Goal: Book appointment/travel/reservation

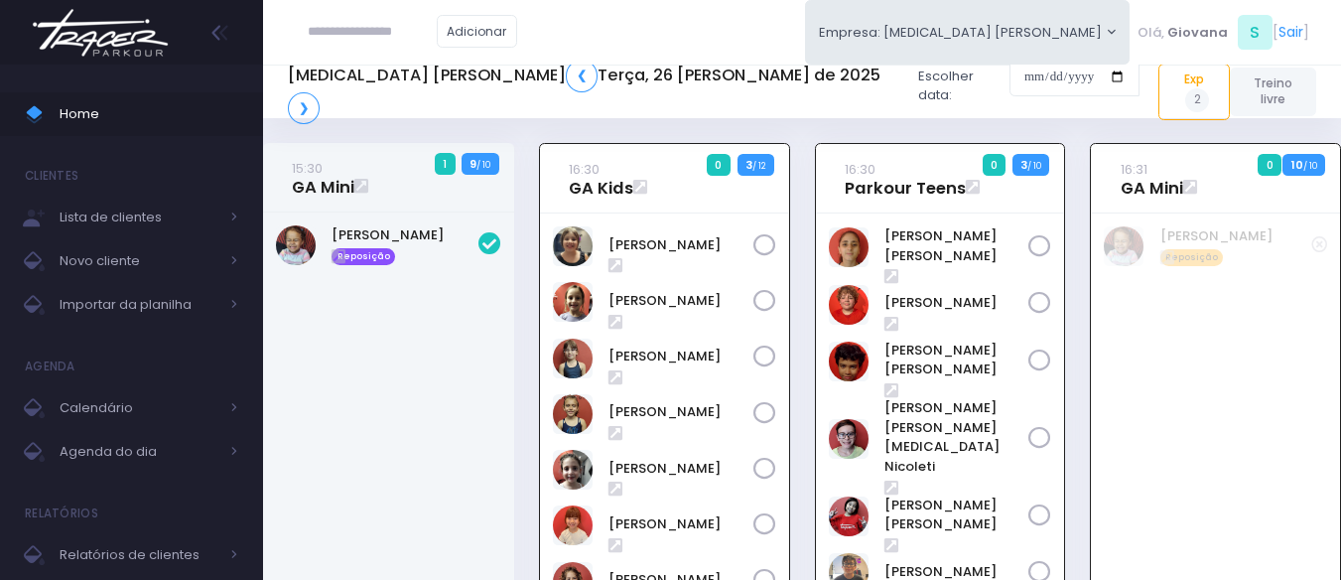
scroll to position [143, 0]
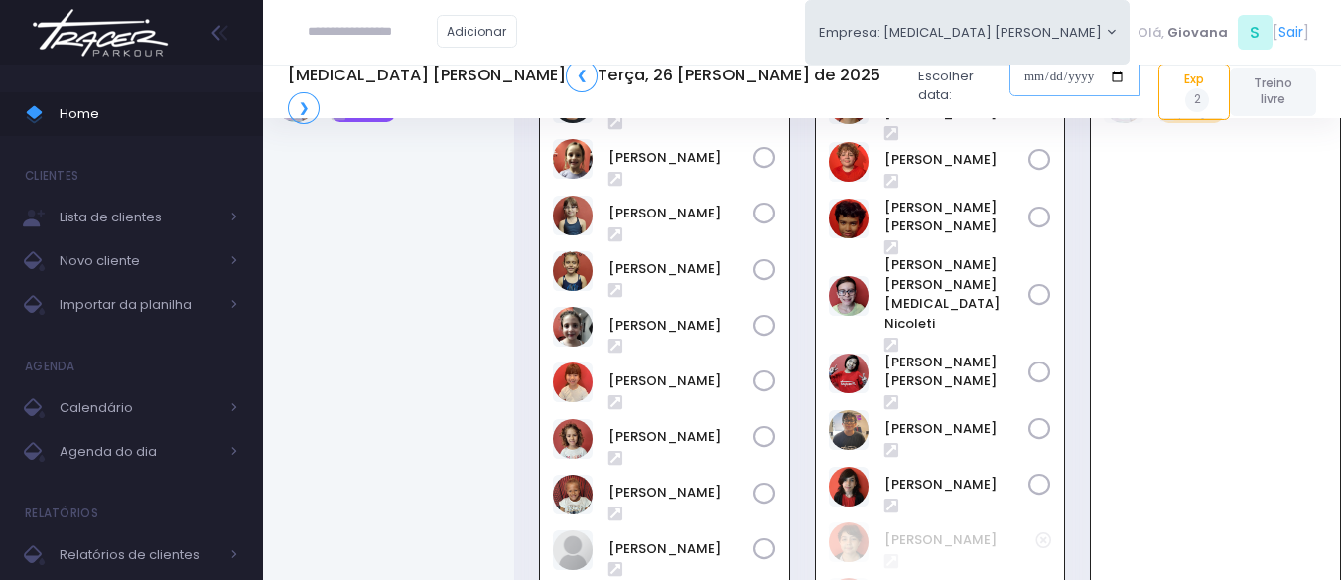
click at [1009, 89] on input "date" at bounding box center [1074, 77] width 130 height 38
click at [805, 480] on div "16:30 Parkour Teens 0 3 / 10" at bounding box center [940, 340] width 276 height 681
click at [805, 475] on div "16:30 Parkour Teens 0 3 / 10" at bounding box center [940, 340] width 276 height 681
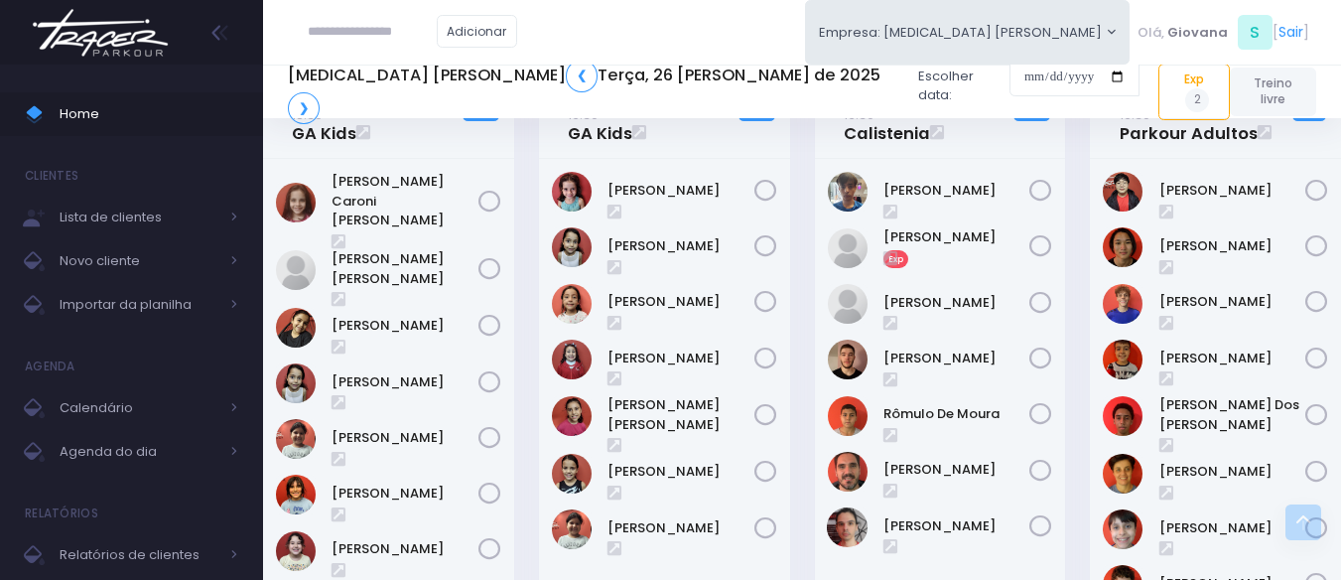
scroll to position [1135, 0]
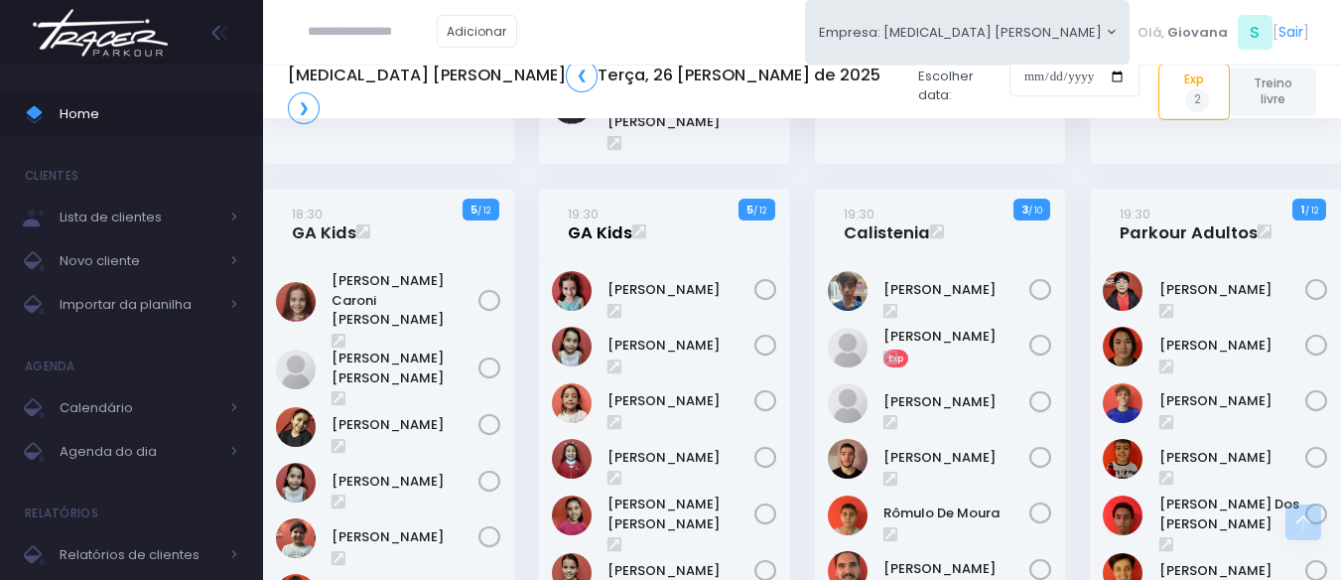
click at [573, 203] on link "19:30 GA Kids" at bounding box center [600, 223] width 65 height 40
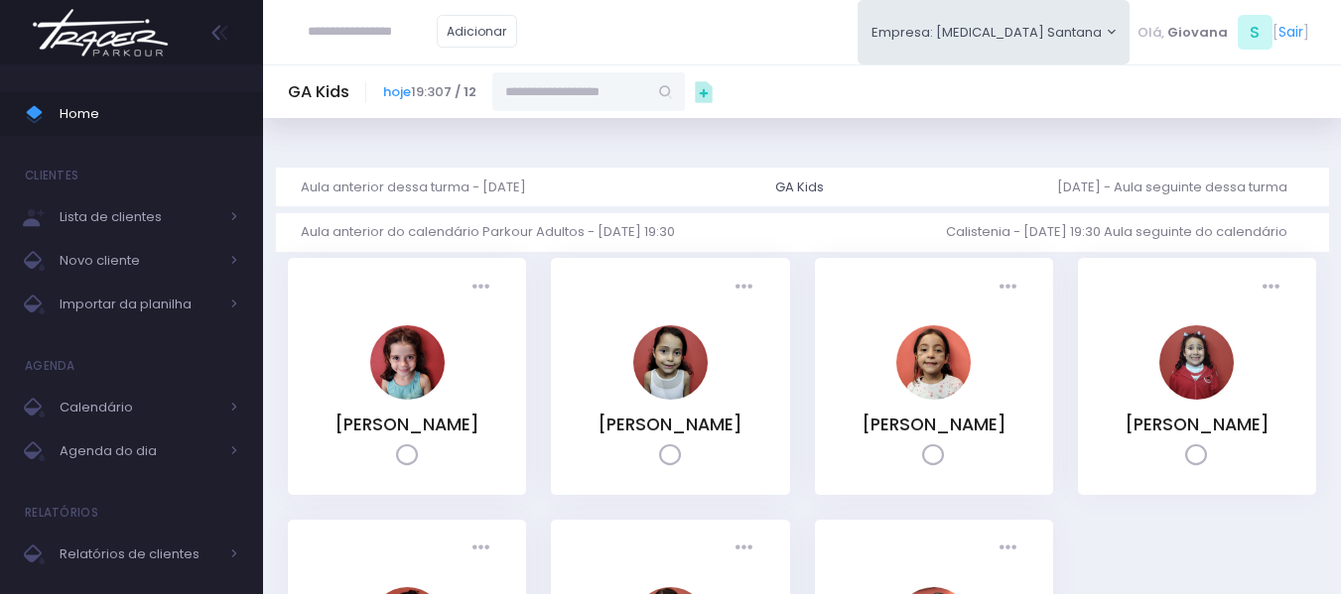
click at [578, 87] on input "text" at bounding box center [569, 91] width 155 height 38
paste input "**********"
click at [603, 128] on link "Alice Santos Ramalho" at bounding box center [589, 127] width 115 height 20
type input "**********"
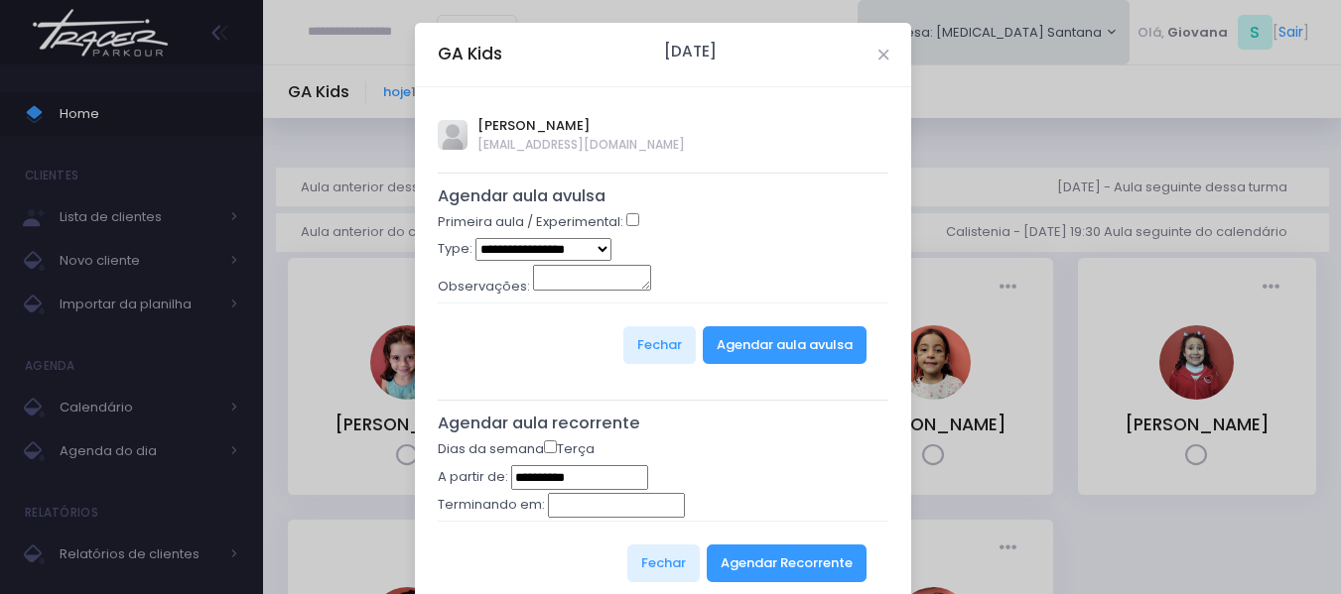
select select "*"
click at [769, 351] on button "Agendar aula avulsa" at bounding box center [785, 345] width 164 height 38
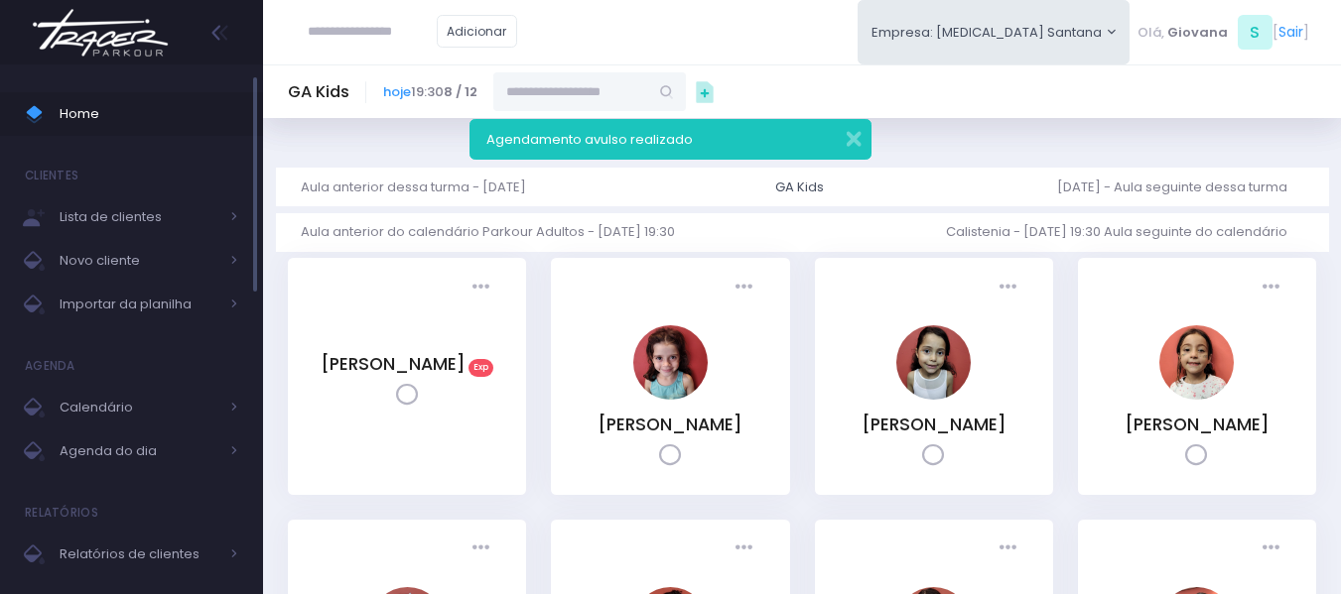
click at [97, 117] on span "Home" at bounding box center [149, 114] width 179 height 26
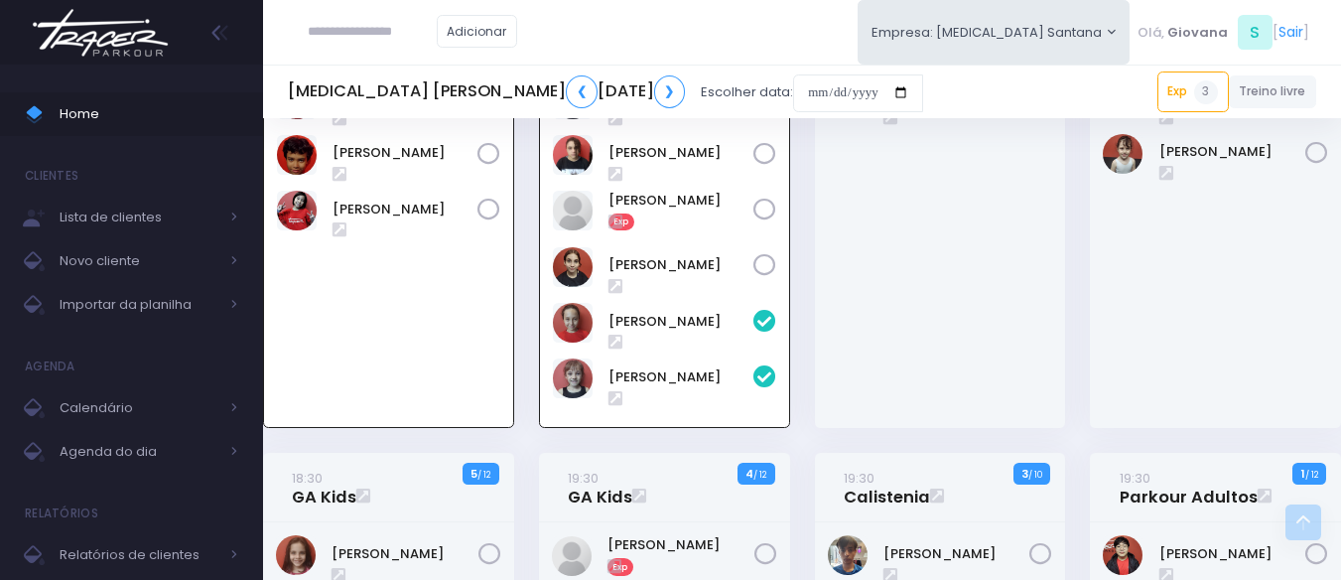
scroll to position [1123, 0]
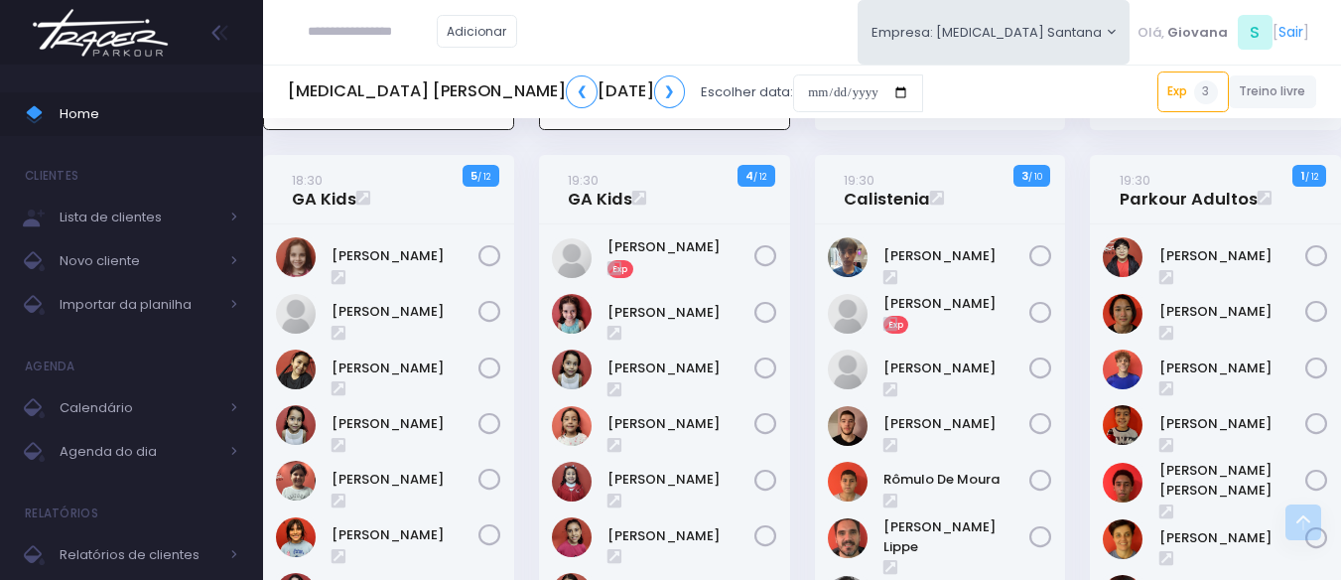
click at [341, 32] on input "text" at bounding box center [372, 32] width 129 height 38
type input "**********"
click input "submit" at bounding box center [0, 0] width 0 height 0
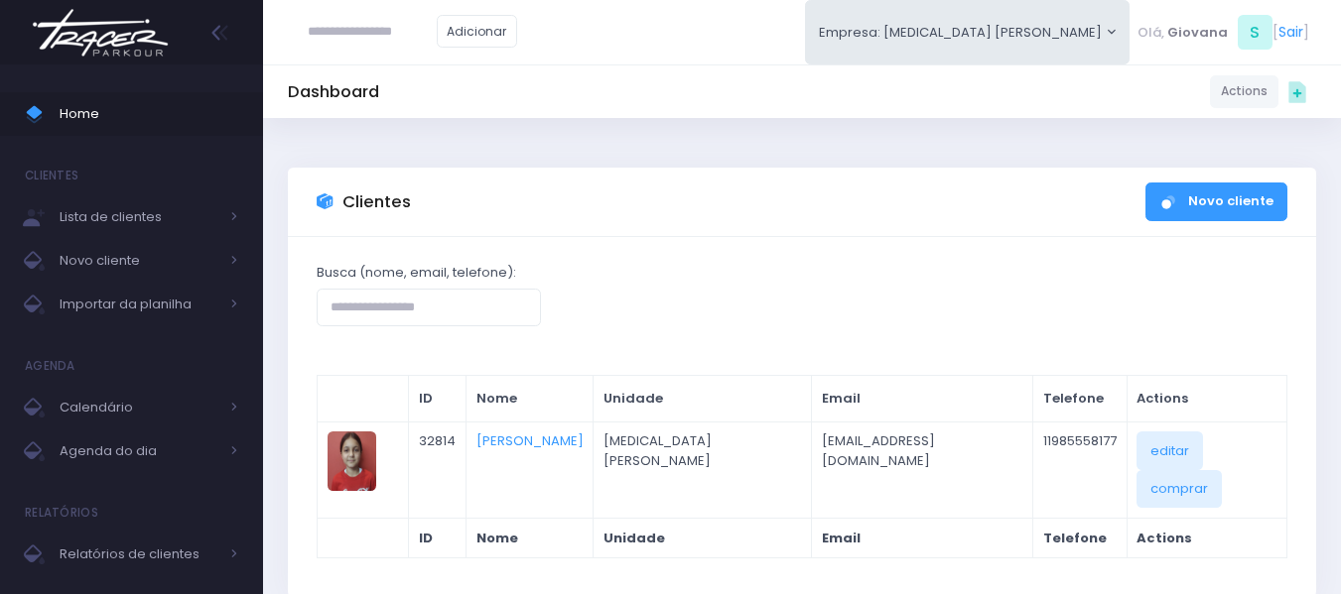
scroll to position [106, 0]
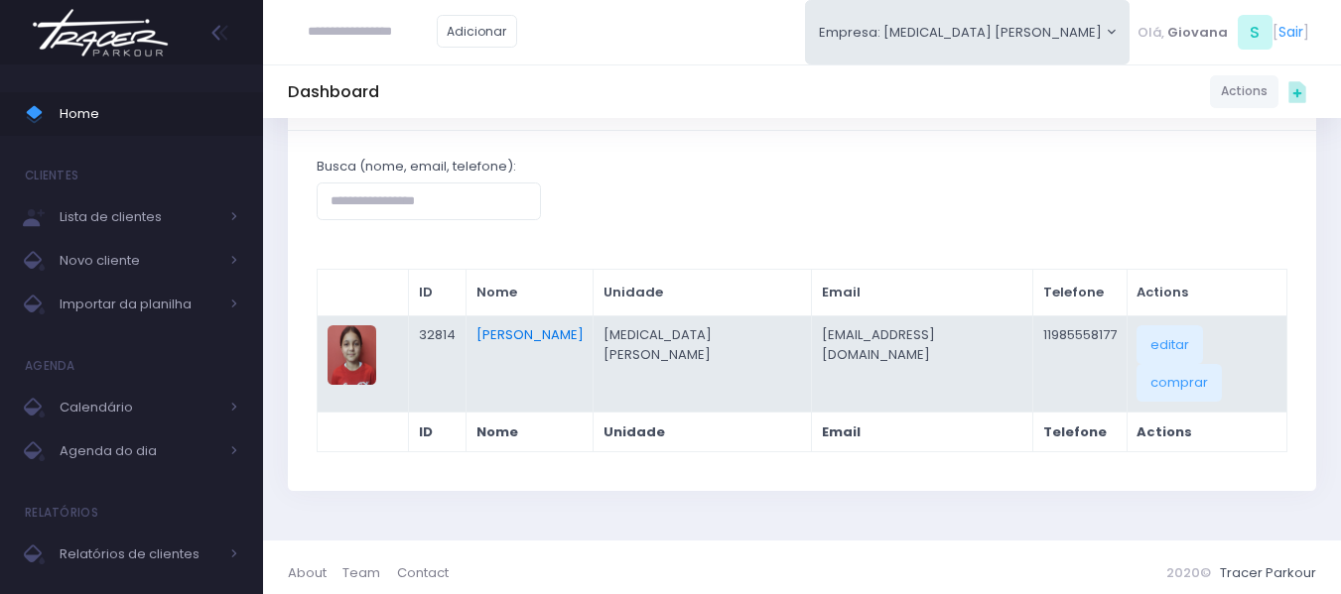
click at [565, 330] on link "Gabrielle Pelati Pereyra" at bounding box center [529, 334] width 107 height 19
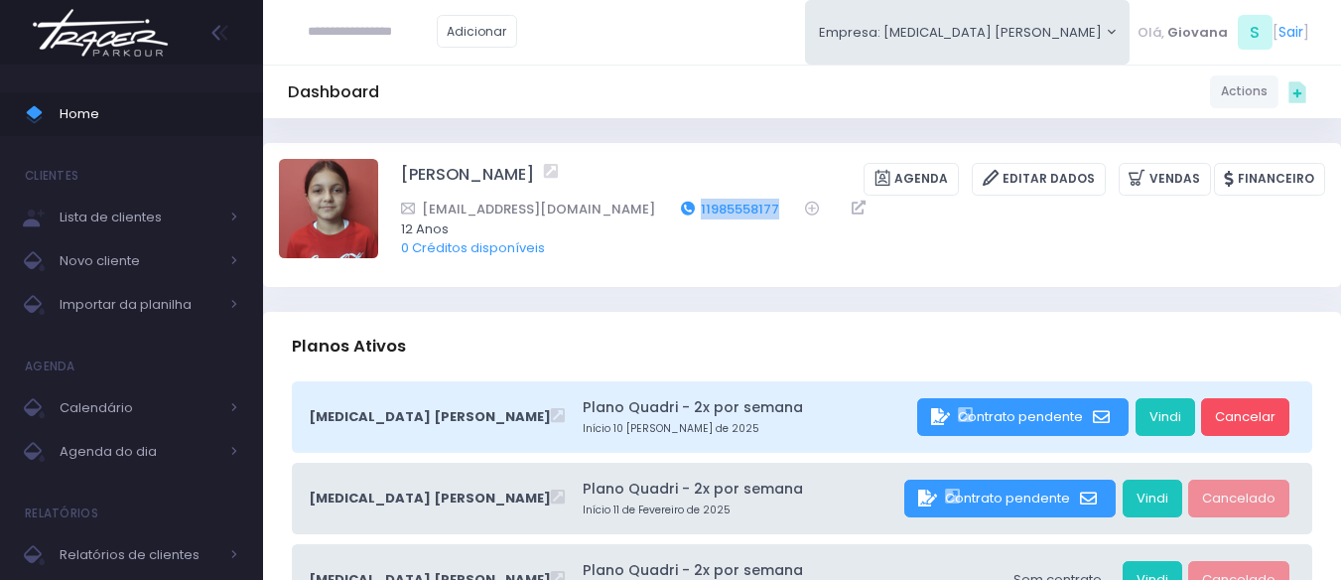
drag, startPoint x: 673, startPoint y: 213, endPoint x: 579, endPoint y: 211, distance: 94.3
click at [579, 211] on div "mi.s.p@uol.com.br 11985558177" at bounding box center [850, 208] width 898 height 21
copy link "11985558177"
click at [150, 105] on span "Home" at bounding box center [149, 114] width 179 height 26
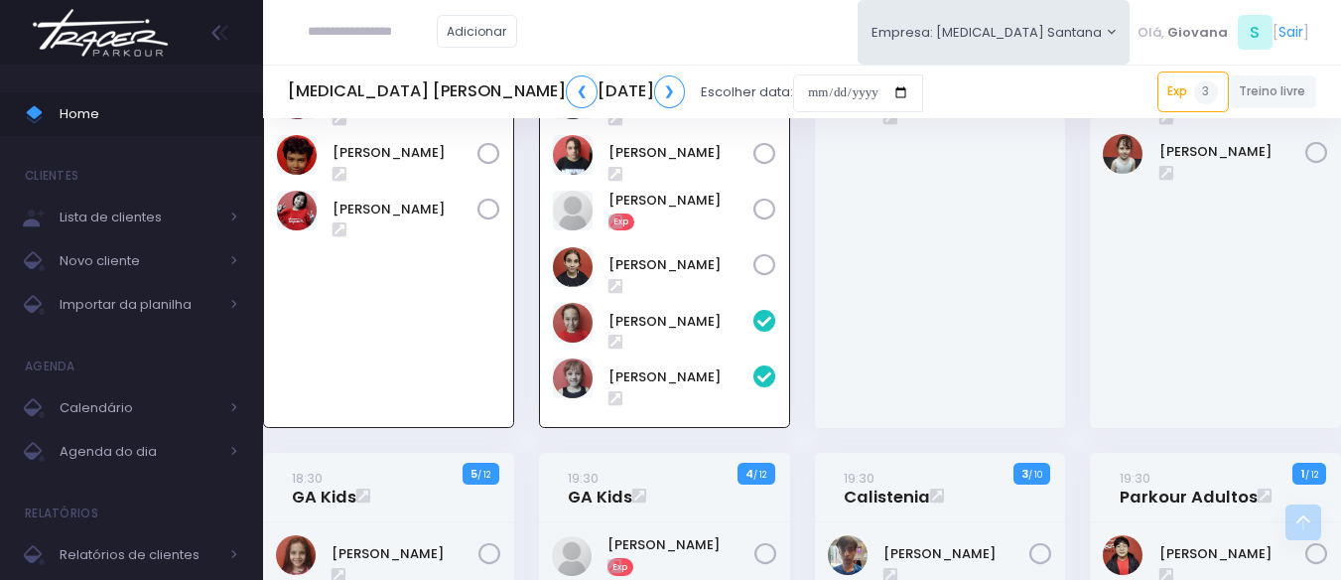
scroll to position [528, 0]
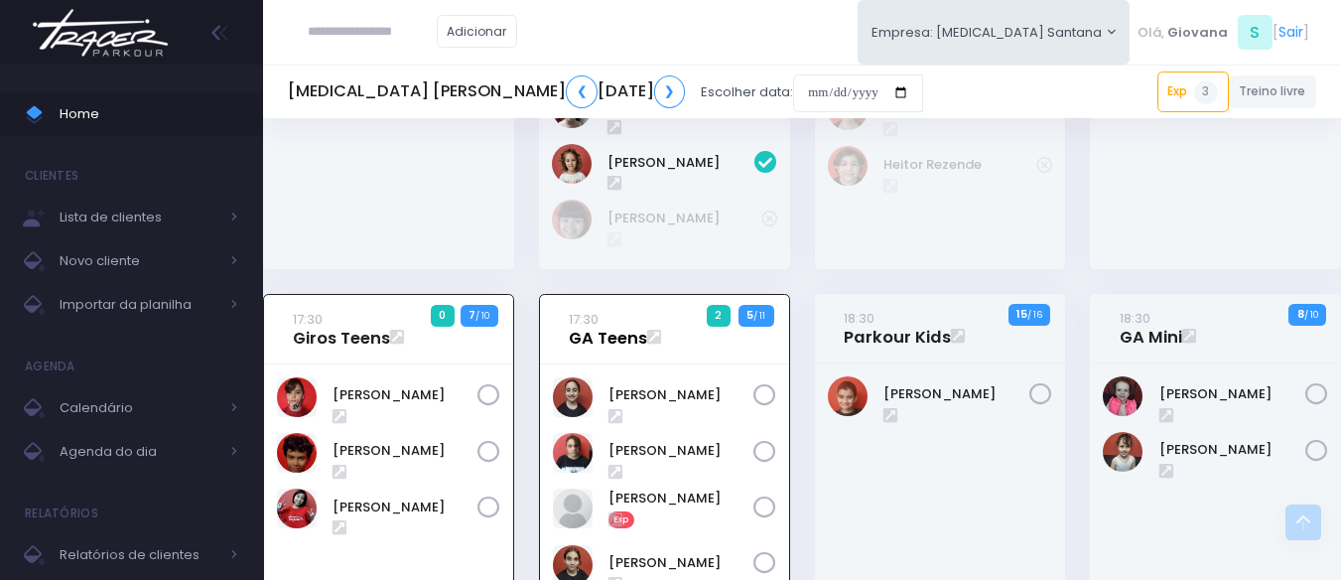
click at [617, 348] on link "17:30 GA Teens" at bounding box center [608, 329] width 78 height 40
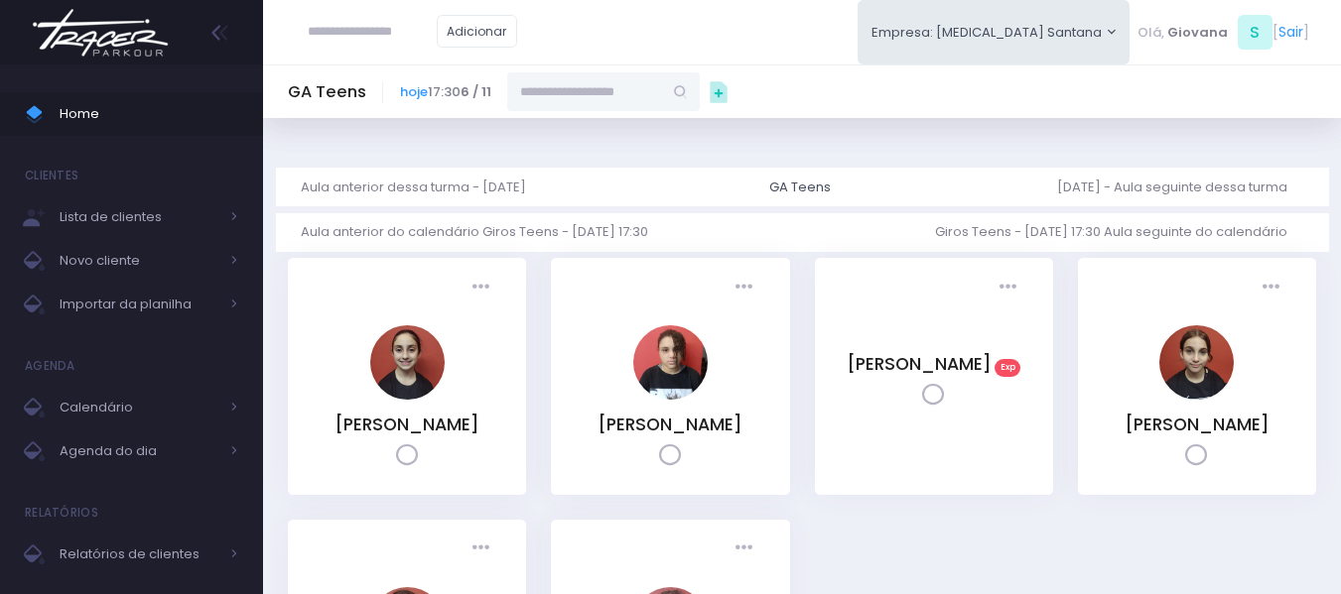
click at [650, 87] on input "text" at bounding box center [584, 91] width 155 height 38
paste input "**********"
click at [601, 205] on link "[PERSON_NAME]" at bounding box center [604, 202] width 115 height 20
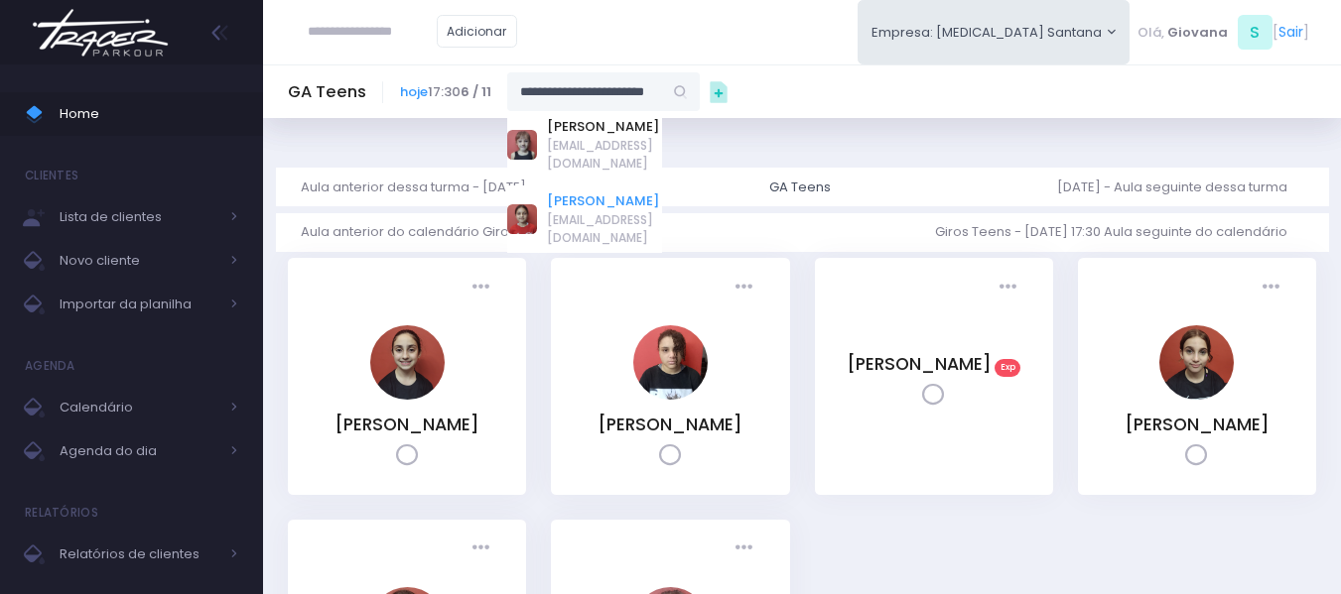
type input "**********"
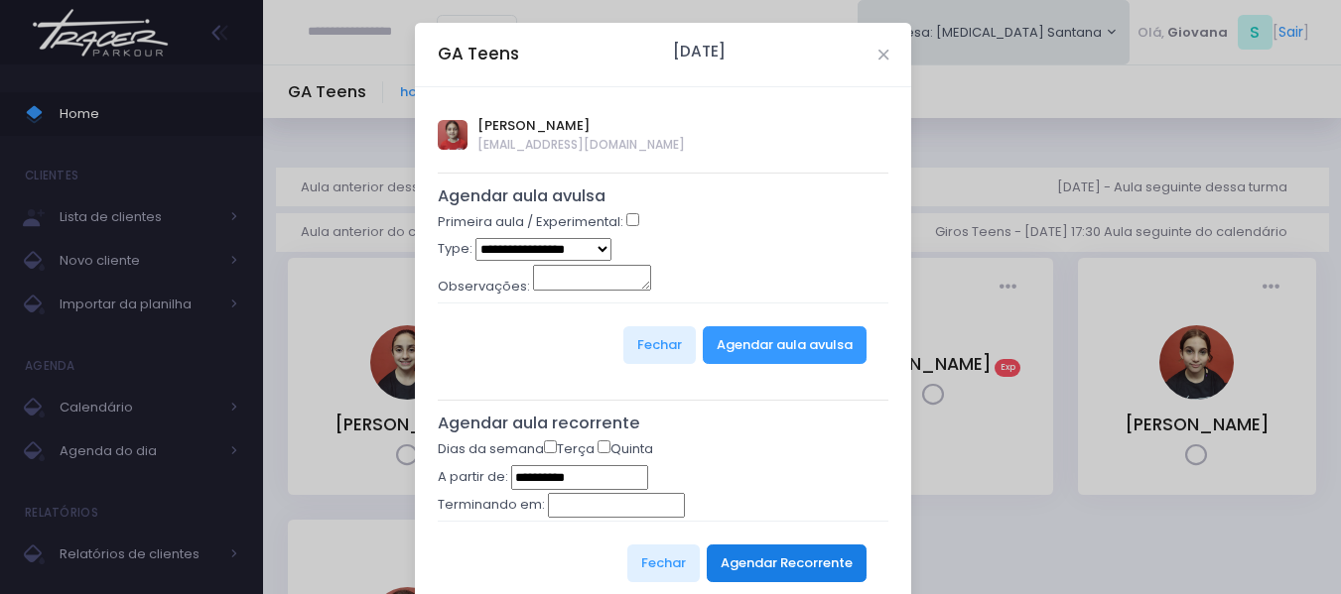
click at [766, 559] on button "Agendar Recorrente" at bounding box center [787, 564] width 160 height 38
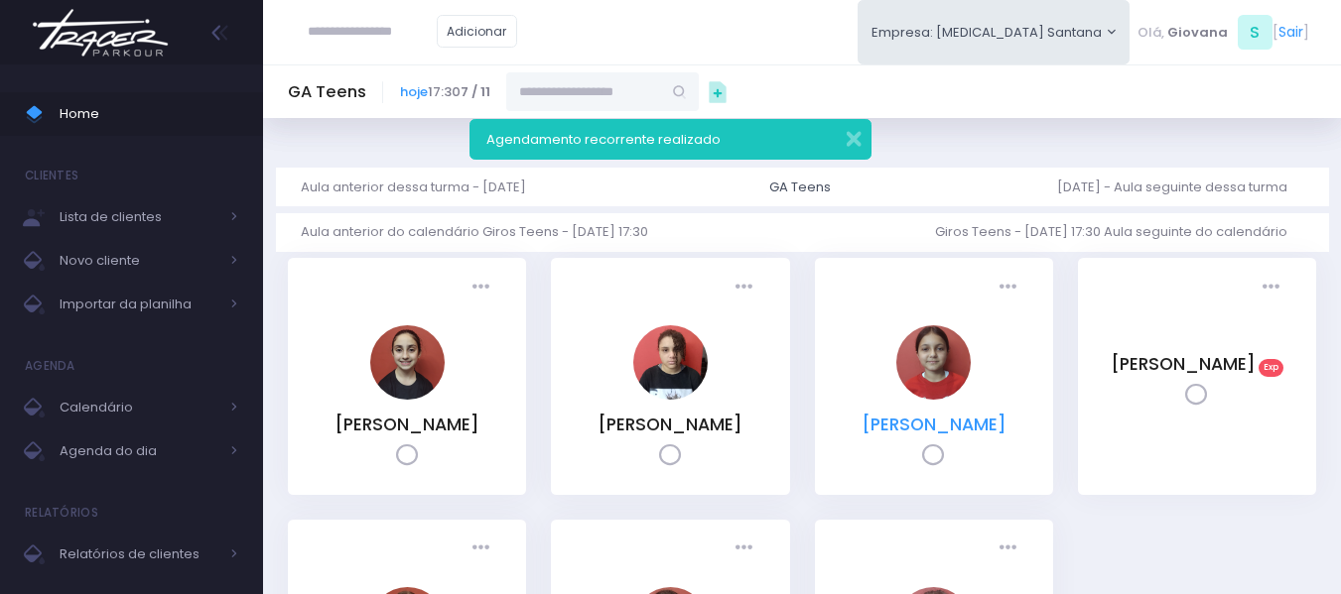
click at [943, 418] on link "Gabrielle Pelati Pereyra" at bounding box center [933, 425] width 145 height 24
click at [223, 114] on span "Home" at bounding box center [149, 114] width 179 height 26
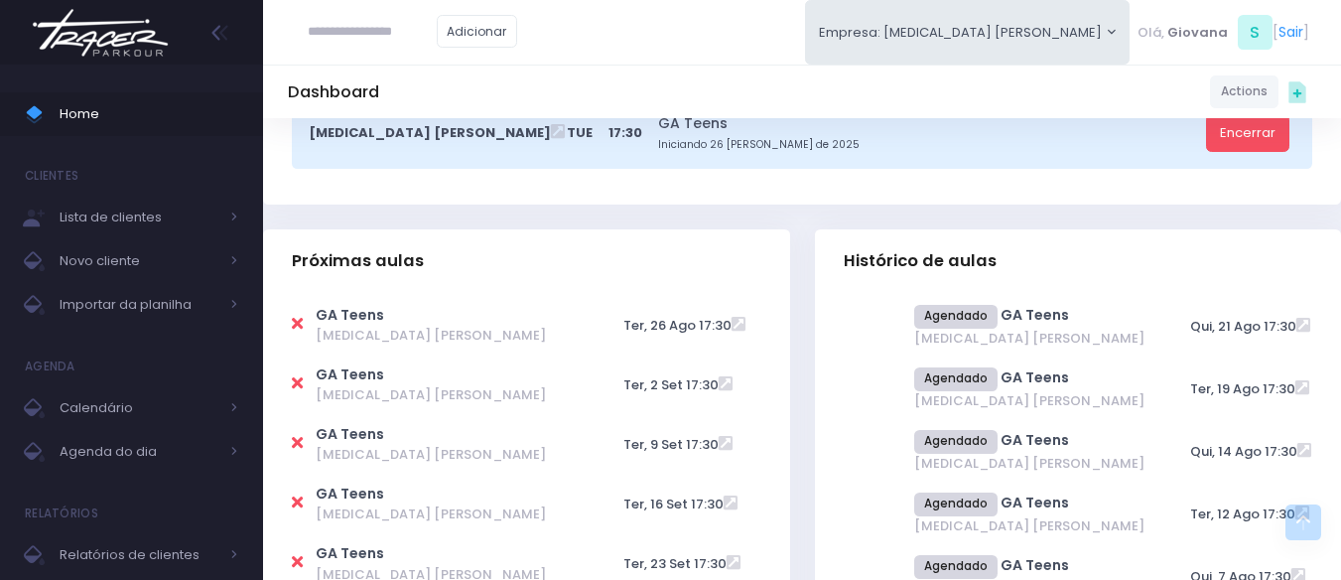
scroll to position [1389, 0]
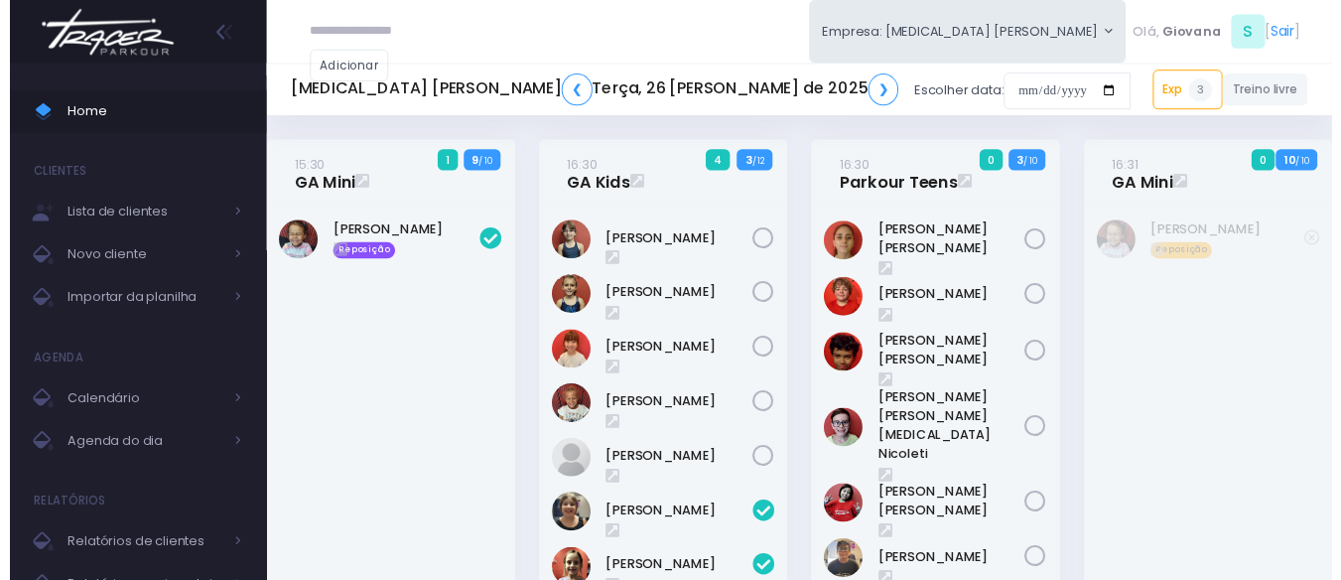
scroll to position [826, 0]
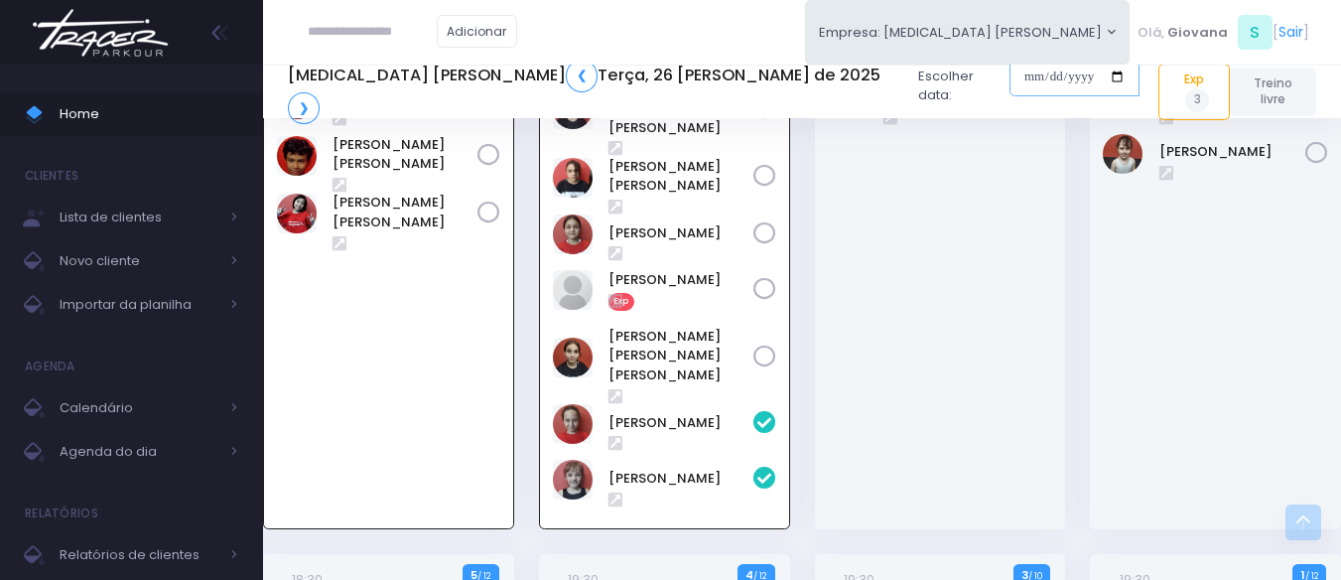
click at [1009, 95] on input "date" at bounding box center [1074, 77] width 130 height 38
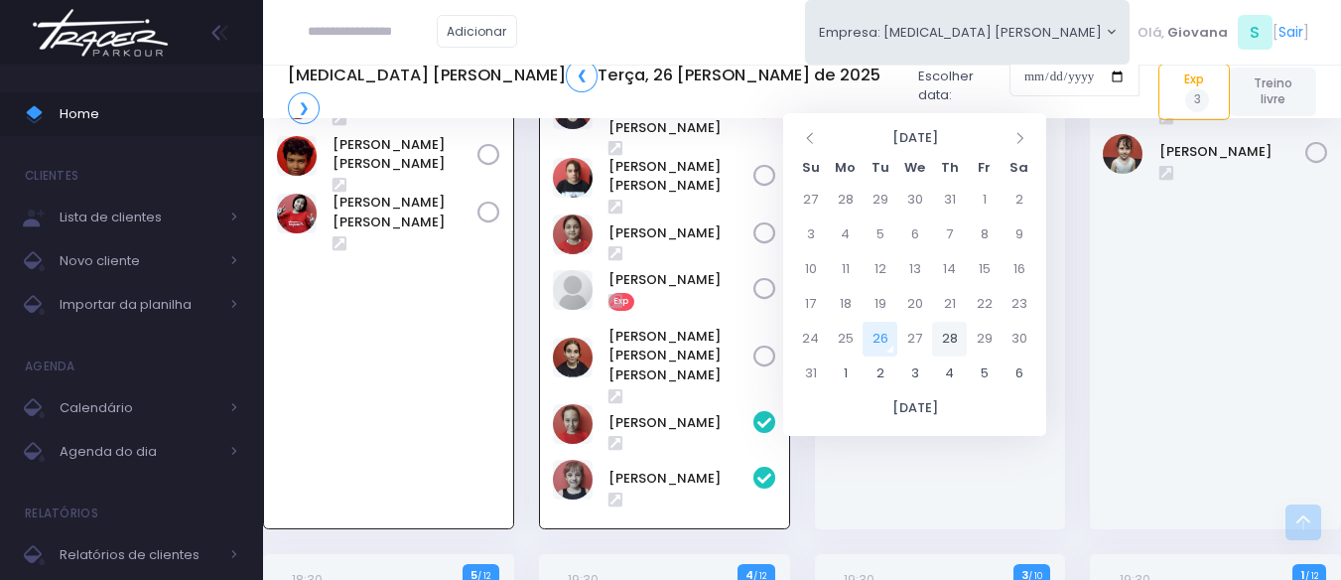
click at [951, 336] on td "28" at bounding box center [949, 339] width 35 height 35
type input "**********"
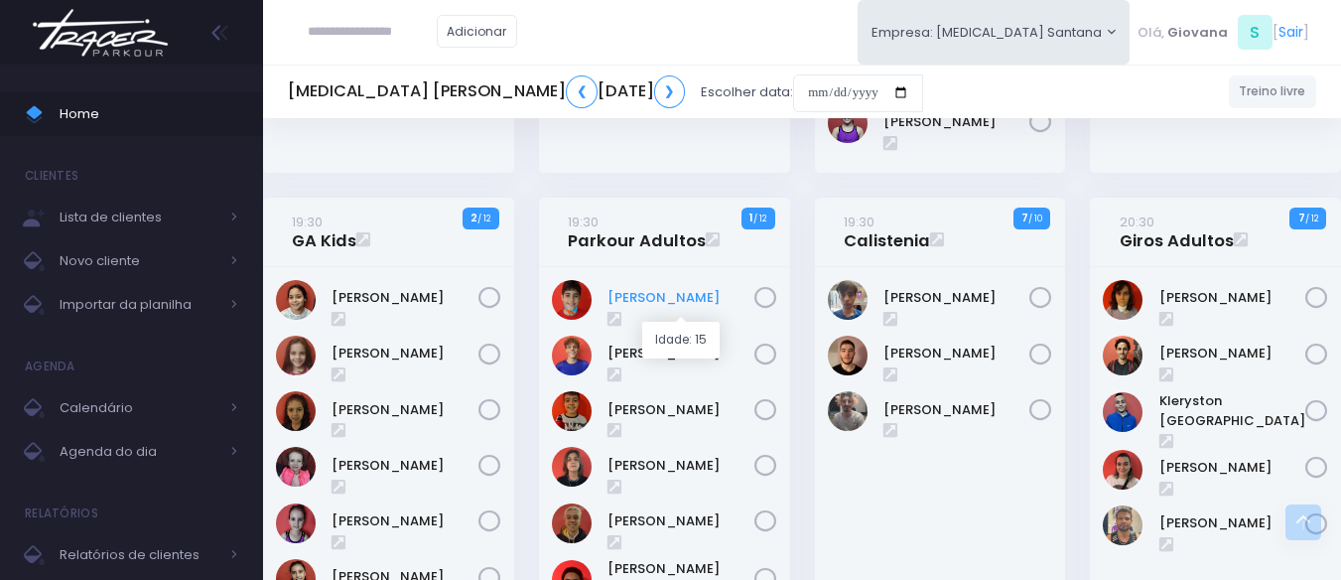
scroll to position [595, 0]
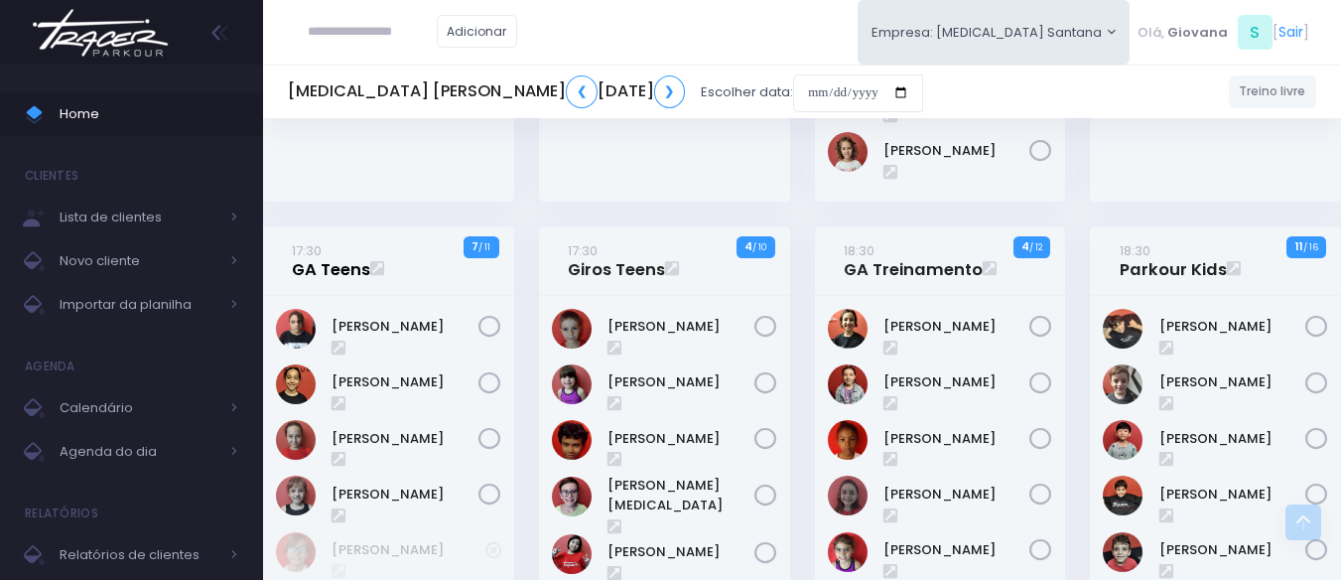
click at [324, 269] on link "17:30 GA Teens" at bounding box center [331, 260] width 78 height 40
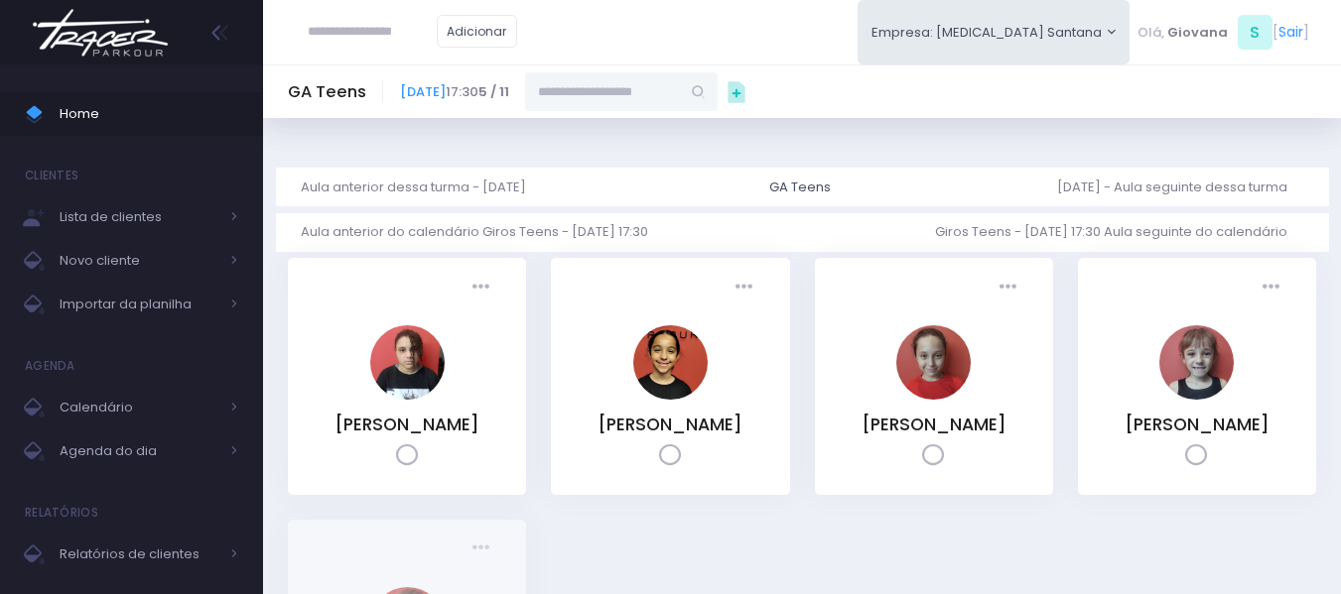
click at [680, 99] on input "text" at bounding box center [602, 91] width 155 height 38
paste input "**********"
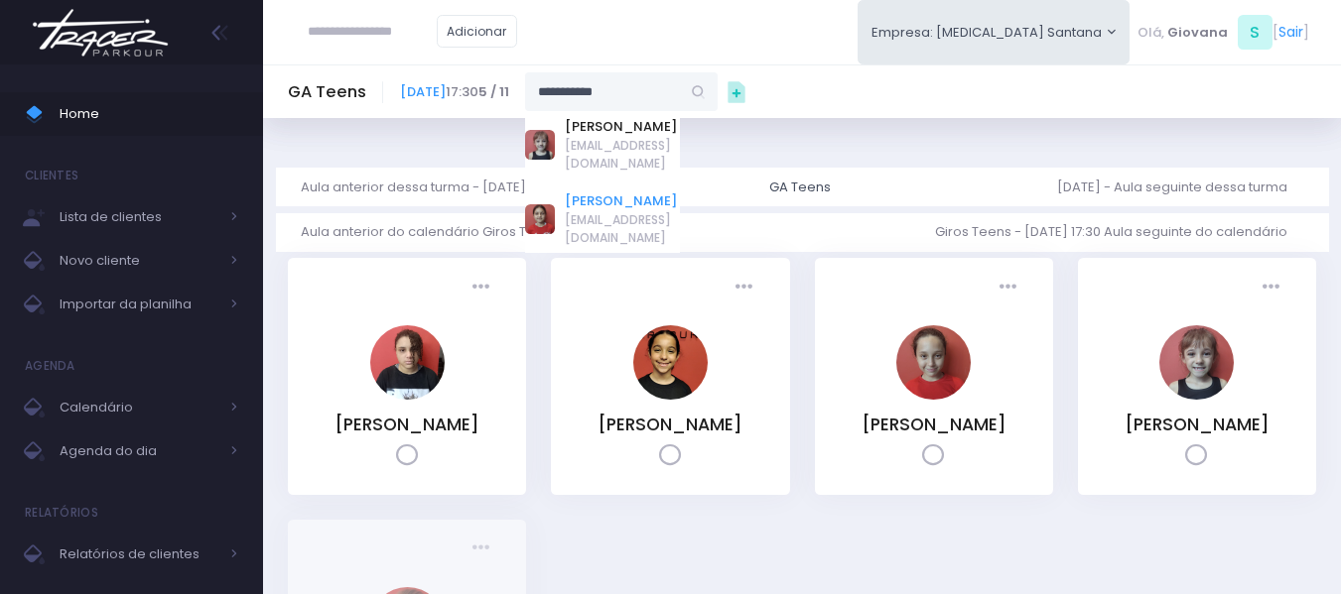
click at [680, 203] on link "[PERSON_NAME]" at bounding box center [622, 202] width 115 height 20
type input "**********"
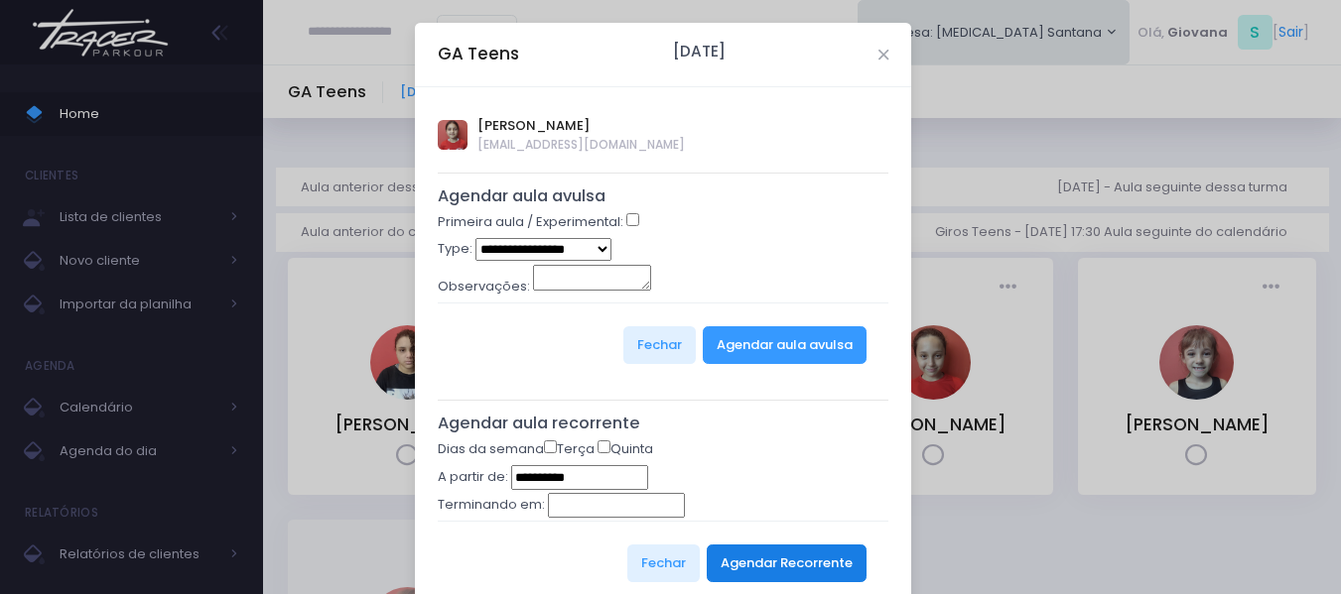
click at [795, 558] on button "Agendar Recorrente" at bounding box center [787, 564] width 160 height 38
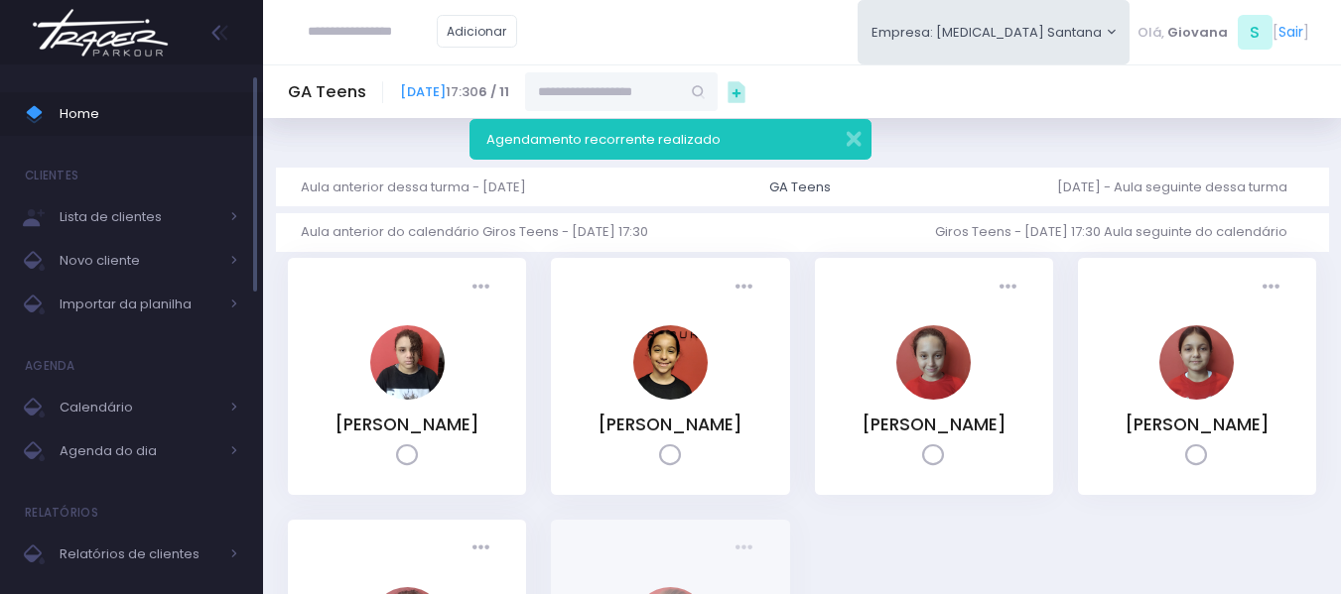
click at [113, 95] on link "Home" at bounding box center [131, 114] width 263 height 44
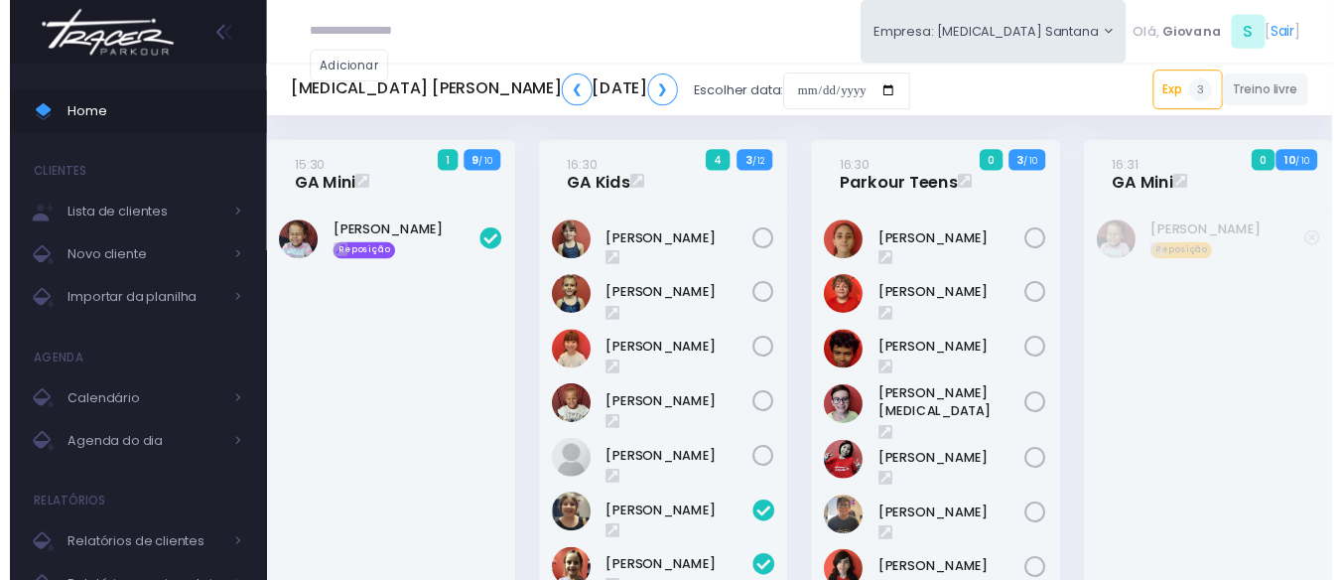
scroll to position [826, 0]
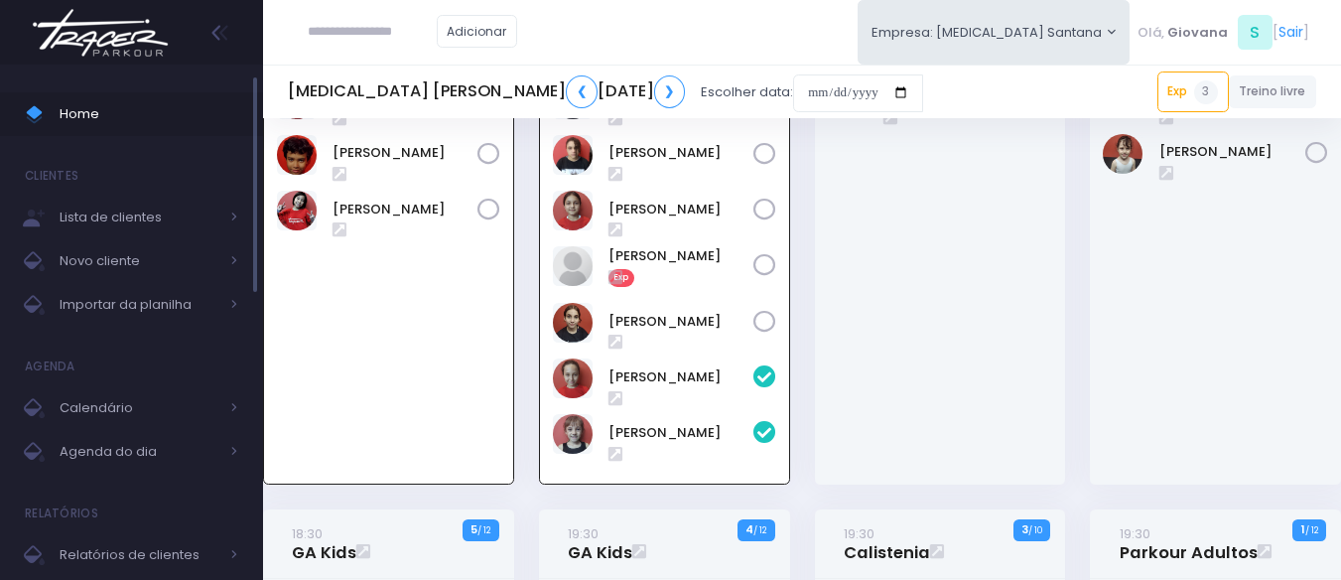
click at [125, 102] on span "Home" at bounding box center [149, 114] width 179 height 26
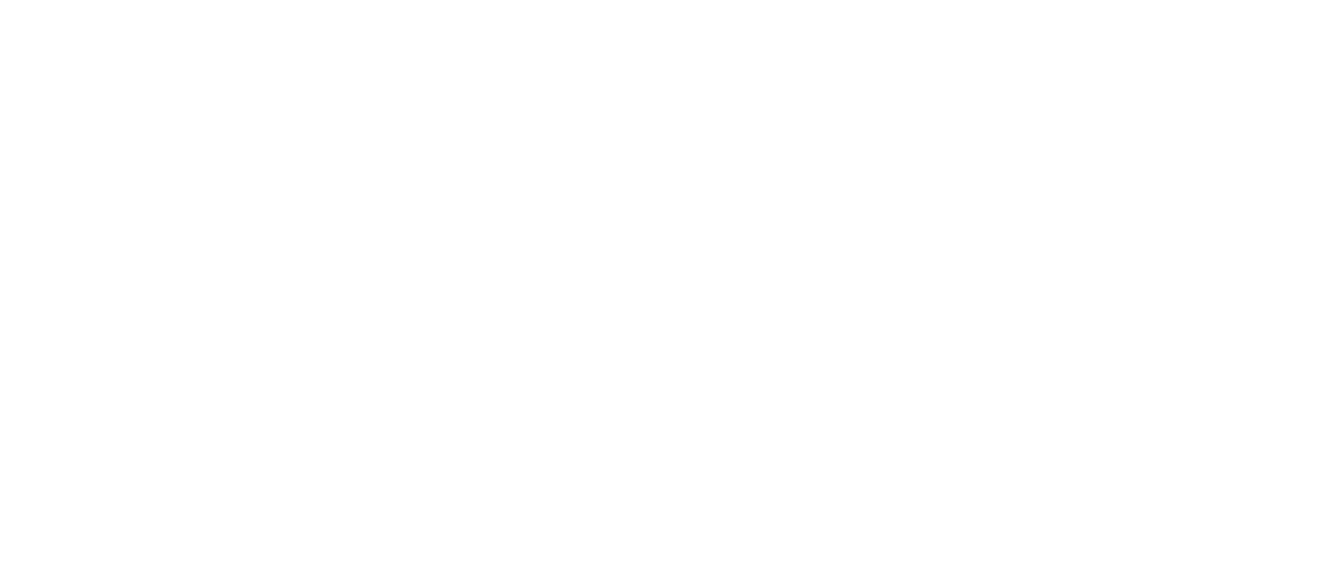
scroll to position [826, 0]
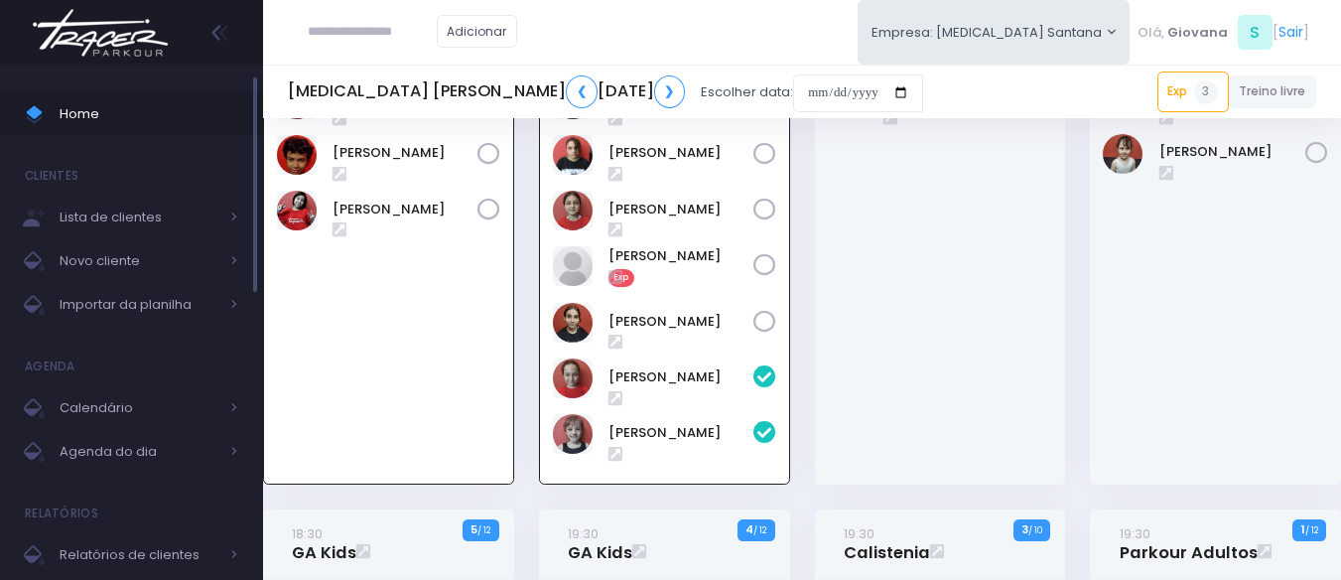
click at [103, 97] on link "Home" at bounding box center [131, 114] width 263 height 44
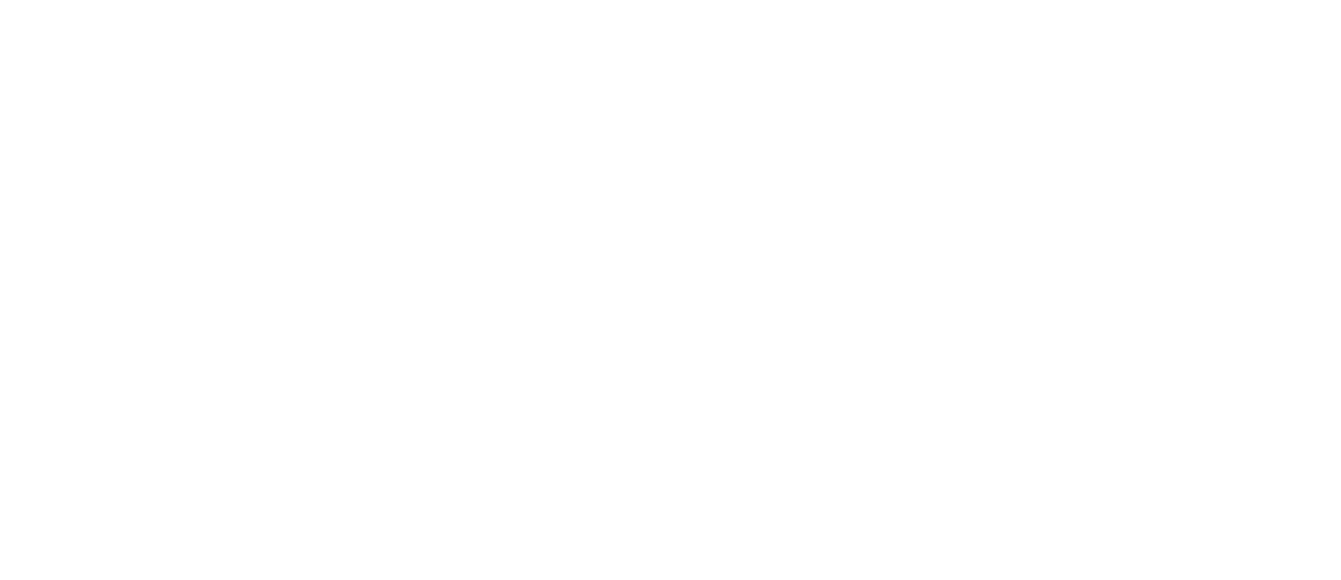
scroll to position [826, 0]
